Goal: Task Accomplishment & Management: Use online tool/utility

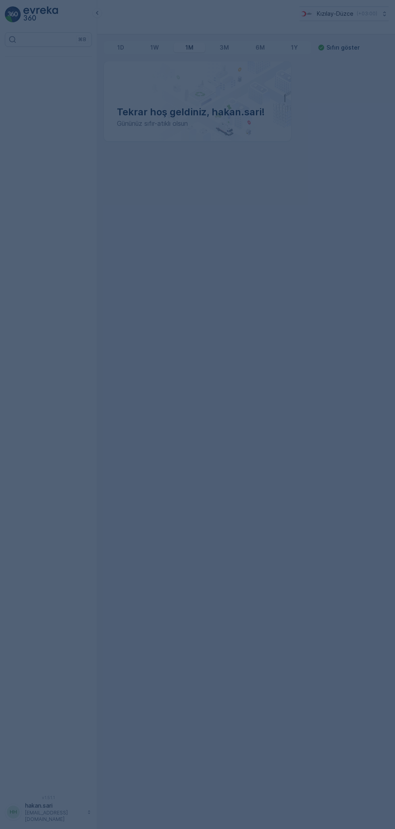
click at [48, 212] on div at bounding box center [197, 414] width 395 height 829
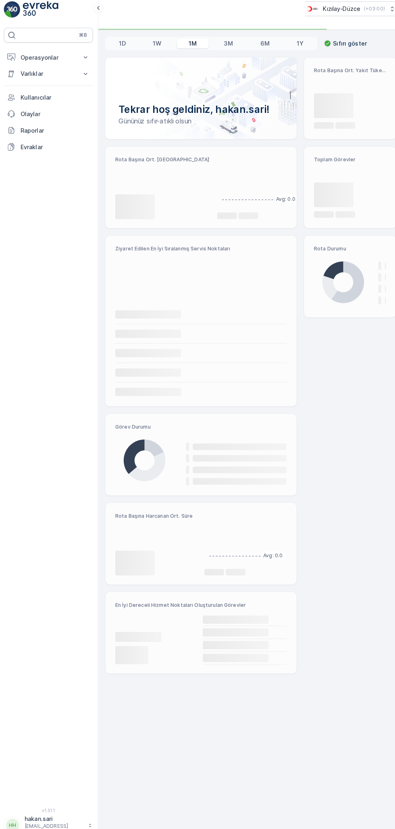
click at [72, 245] on div "⌘B Operasyonlar Rapor - Kızılay Planlama Rotalar & Görevler Kokpit Ayarlar Varl…" at bounding box center [48, 408] width 87 height 753
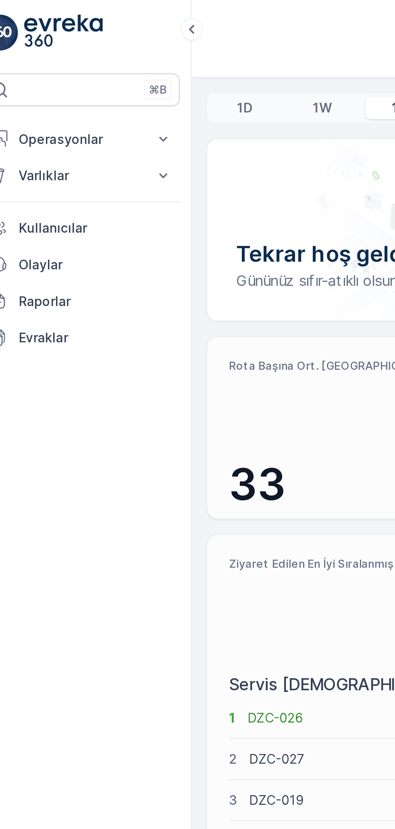
click at [52, 60] on p "Operasyonlar" at bounding box center [48, 61] width 55 height 8
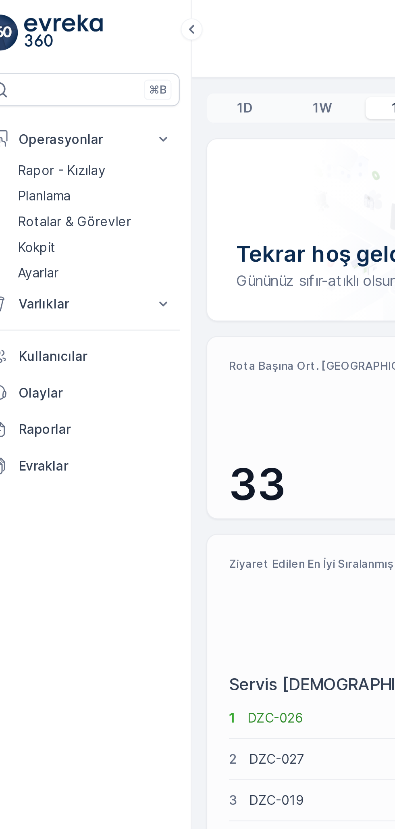
click at [25, 107] on p "Kokpit" at bounding box center [29, 109] width 17 height 8
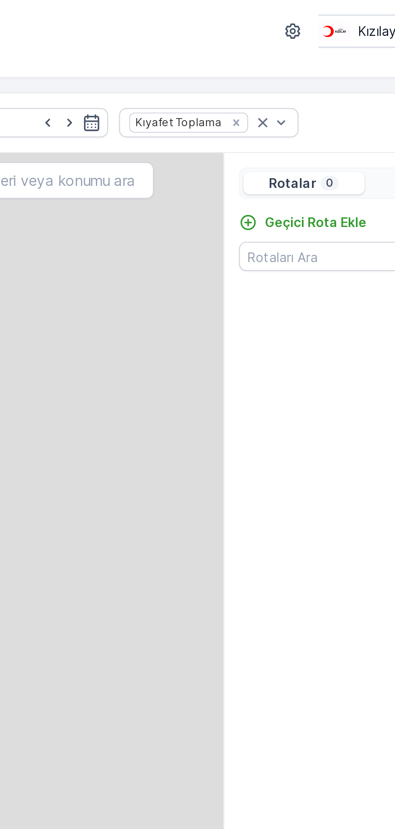
click at [299, 97] on p "Geçici Rota Ekle" at bounding box center [298, 98] width 45 height 8
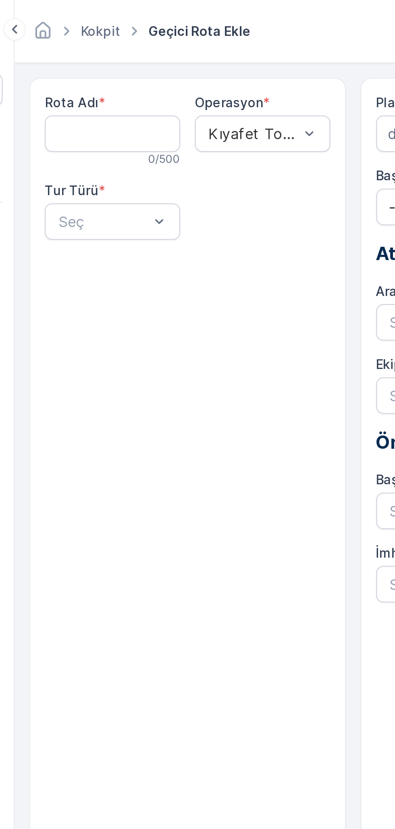
click at [130, 58] on Adı "Rota Adı" at bounding box center [140, 59] width 60 height 16
type Adı "D"
type Adı "E"
type Adı "D"
type Adı "ZONGULDAK-DEVREK"
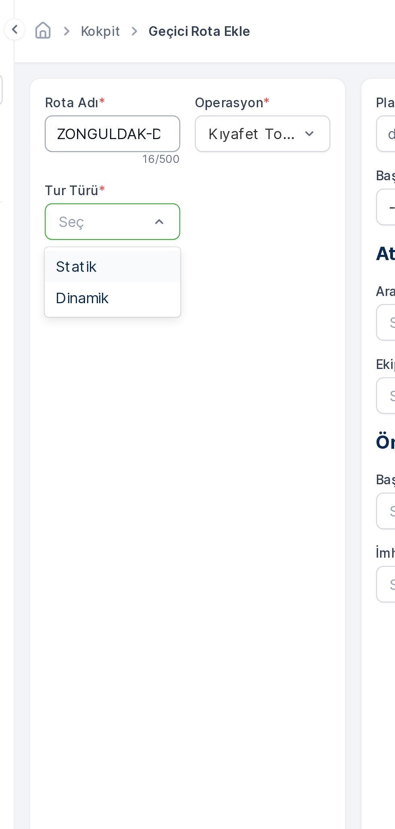
click at [126, 121] on div "Statik" at bounding box center [140, 117] width 60 height 14
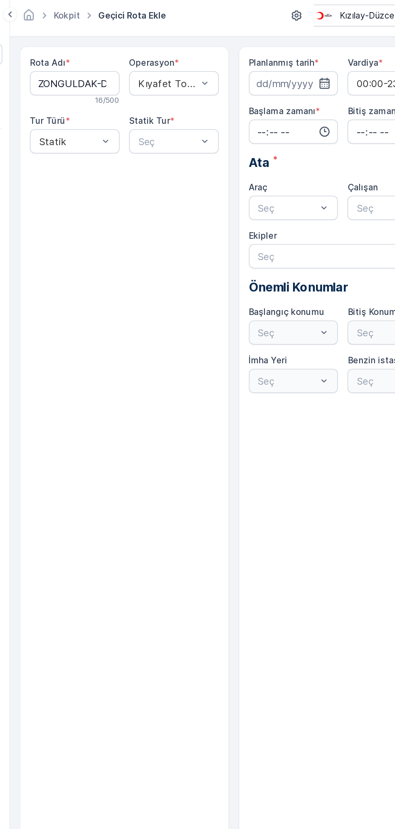
click at [308, 59] on icon "button" at bounding box center [307, 59] width 8 height 8
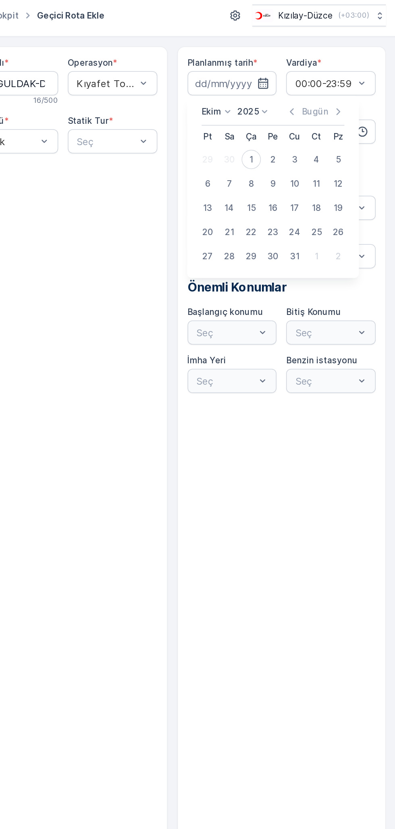
click at [299, 109] on div "1" at bounding box center [298, 109] width 13 height 13
type input "01.10.2025"
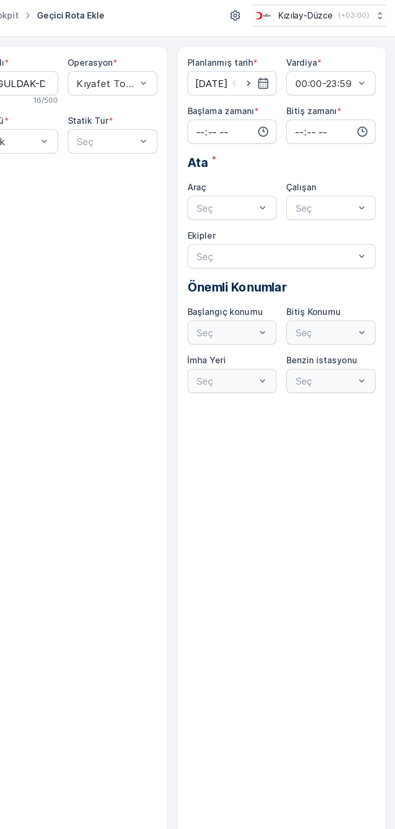
click at [289, 88] on input "time" at bounding box center [286, 91] width 60 height 16
type input "07:30"
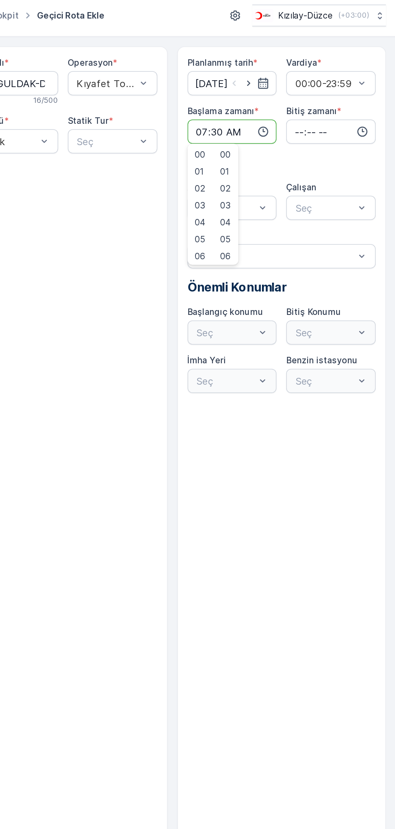
click at [346, 94] on input "time" at bounding box center [352, 91] width 60 height 16
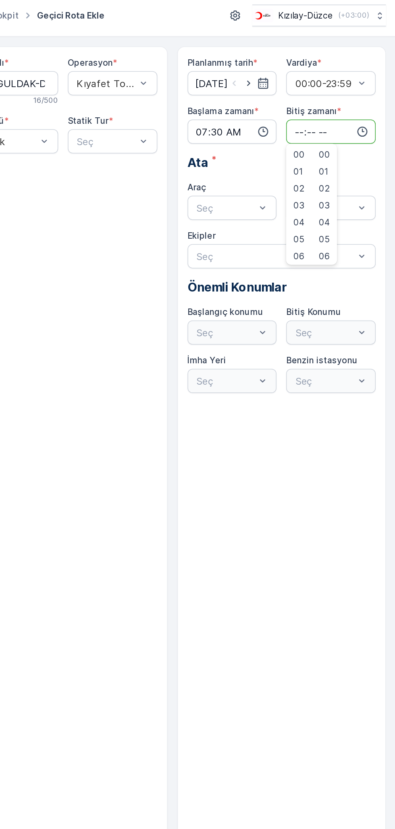
type input "20:00"
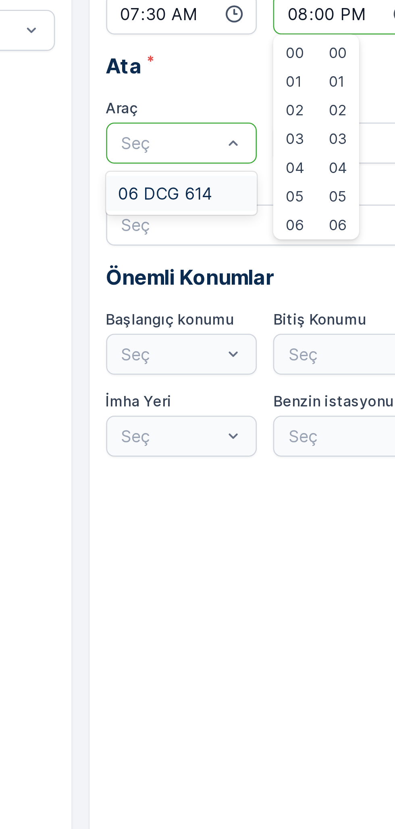
click at [286, 161] on span "06 DCG 614" at bounding box center [279, 161] width 37 height 7
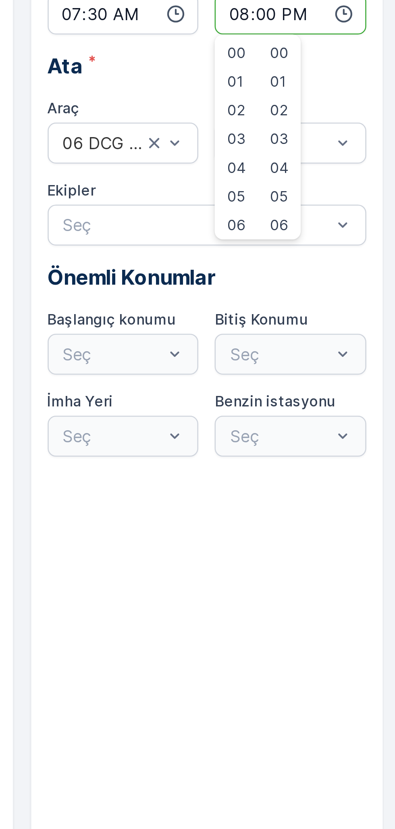
click at [276, 94] on input "07:30" at bounding box center [286, 91] width 60 height 16
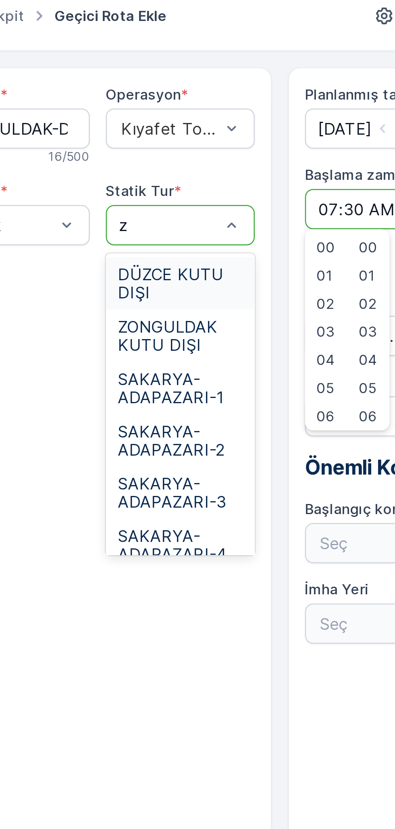
type input "zo"
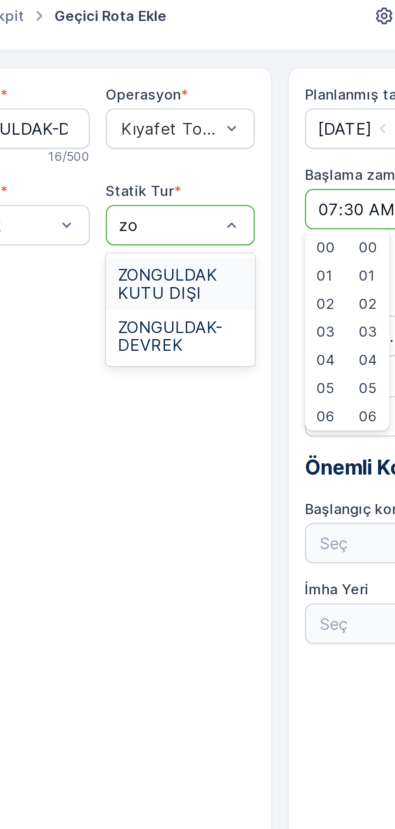
click at [189, 140] on span "ZONGULDAK-DEVREK" at bounding box center [206, 142] width 50 height 15
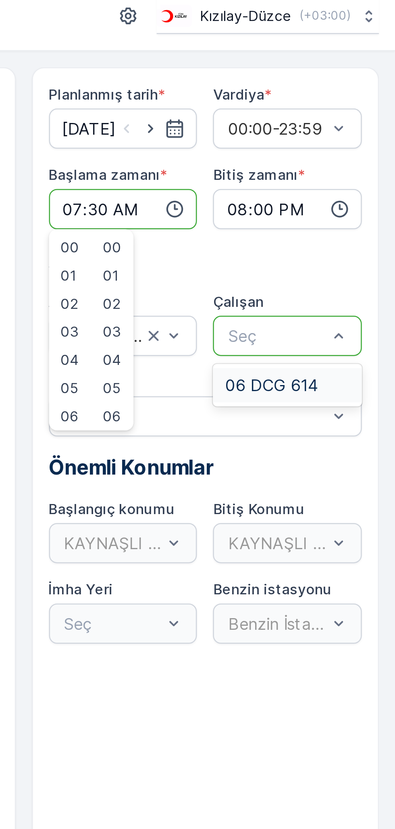
click at [348, 162] on span "06 DCG 614" at bounding box center [345, 161] width 37 height 7
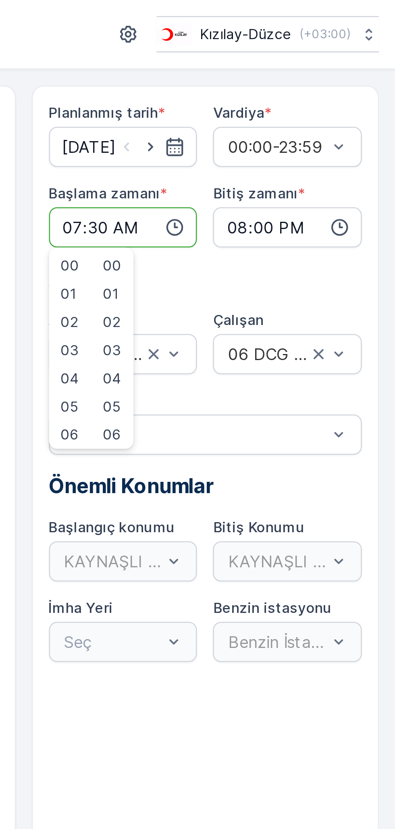
click at [346, 94] on input "20:00" at bounding box center [352, 91] width 60 height 16
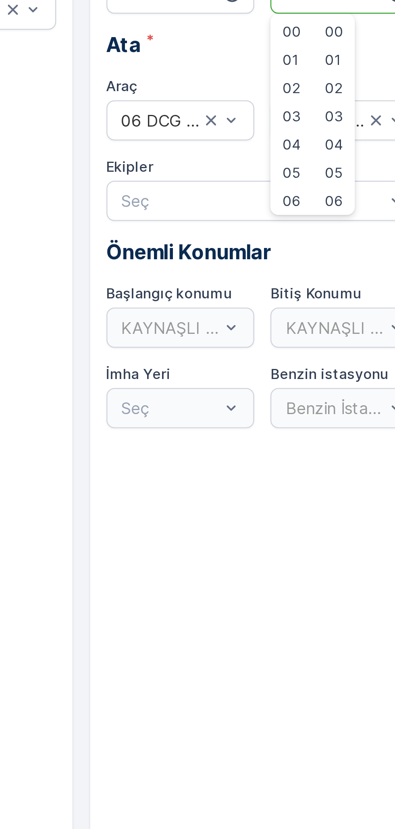
click at [273, 223] on div "KAYNAŞLI DEPO" at bounding box center [286, 225] width 60 height 16
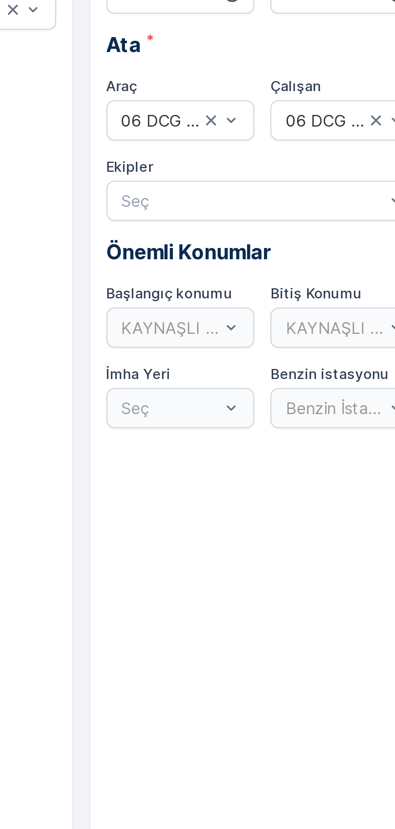
click at [273, 227] on div "KAYNAŞLI DEPO" at bounding box center [286, 225] width 60 height 16
click at [287, 225] on div "KAYNAŞLI DEPO" at bounding box center [286, 225] width 60 height 16
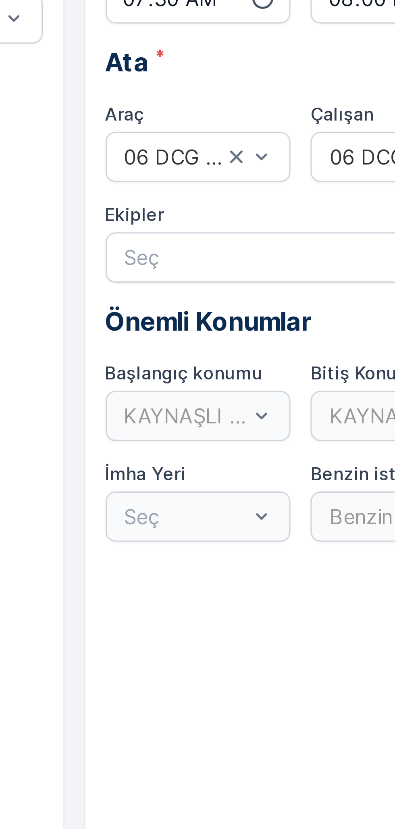
click at [277, 198] on p "Önemli Konumlar" at bounding box center [319, 195] width 126 height 12
click at [302, 226] on div "KAYNAŞLI DEPO" at bounding box center [286, 225] width 60 height 16
click at [310, 226] on div "KAYNAŞLI DEPO" at bounding box center [286, 225] width 60 height 16
click at [284, 224] on div "KAYNAŞLI DEPO" at bounding box center [286, 225] width 60 height 16
click at [334, 220] on div "KAYNAŞLI DEPO" at bounding box center [352, 225] width 60 height 16
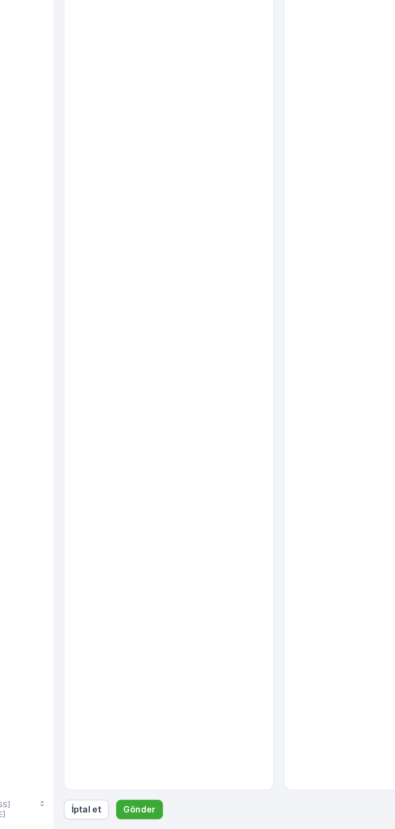
click at [148, 815] on p "Gönder" at bounding box center [153, 816] width 21 height 8
